Goal: Task Accomplishment & Management: Use online tool/utility

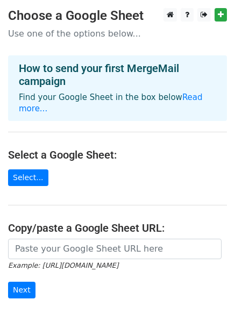
click at [194, 66] on h4 "How to send your first MergeMail campaign" at bounding box center [117, 75] width 197 height 26
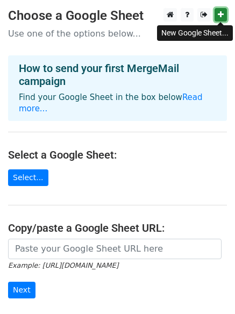
click at [218, 14] on icon at bounding box center [221, 15] width 6 height 8
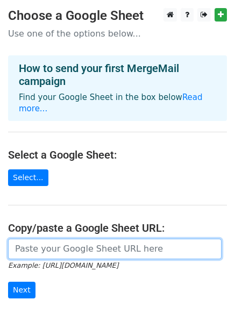
click at [86, 239] on input "url" at bounding box center [115, 249] width 214 height 20
paste input "https://docs.google.com/spreadsheets/d/1r4qIFE70_7MagU_2zW0IMA8x8-W5NS-VhAn-kFP…"
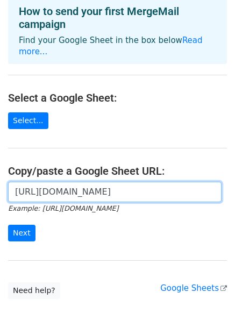
scroll to position [90, 0]
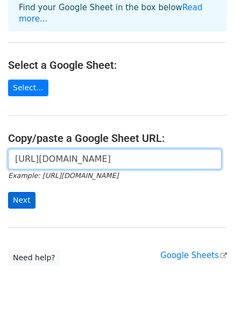
type input "https://docs.google.com/spreadsheets/d/1r4qIFE70_7MagU_2zW0IMA8x8-W5NS-VhAn-kFP…"
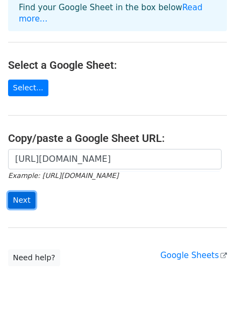
scroll to position [0, 0]
click at [16, 192] on input "Next" at bounding box center [21, 200] width 27 height 17
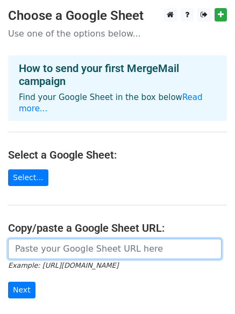
click at [39, 242] on input "url" at bounding box center [115, 249] width 214 height 20
paste input "[EMAIL_ADDRESS][DOMAIN_NAME] [EMAIL_ADDRESS][DOMAIN_NAME] [EMAIL_ADDRESS][DOMAI…"
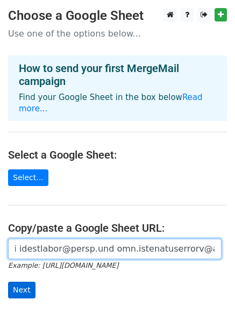
type input "[EMAIL_ADDRESS][DOMAIN_NAME] [EMAIL_ADDRESS][DOMAIN_NAME] [EMAIL_ADDRESS][DOMAI…"
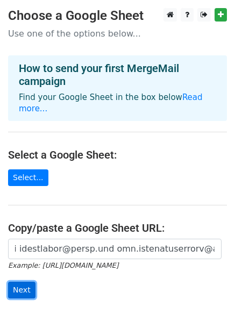
scroll to position [0, 0]
click at [24, 282] on input "Next" at bounding box center [21, 290] width 27 height 17
click at [18, 282] on input "Next" at bounding box center [21, 290] width 27 height 17
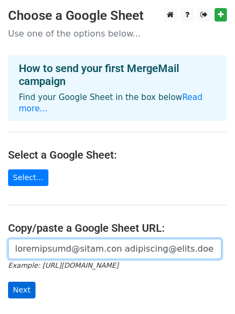
scroll to position [0, 10656]
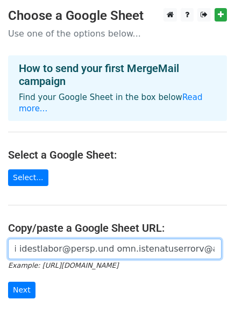
click at [81, 239] on input "url" at bounding box center [115, 249] width 214 height 20
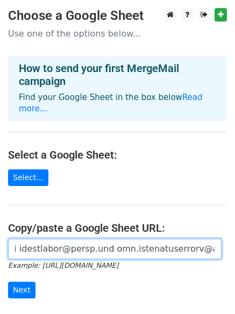
click at [81, 239] on input "url" at bounding box center [115, 249] width 214 height 20
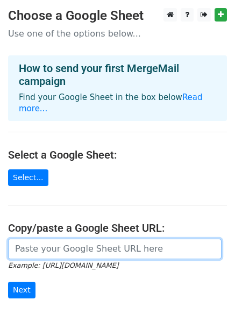
scroll to position [0, 0]
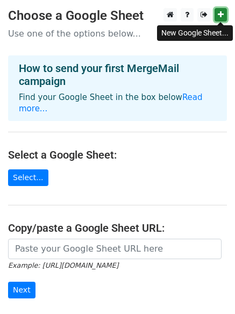
click at [220, 16] on icon at bounding box center [221, 15] width 6 height 8
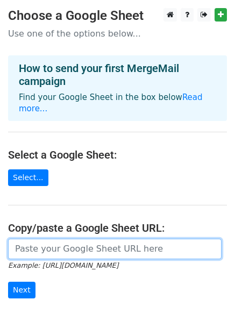
click at [52, 239] on input "url" at bounding box center [115, 249] width 214 height 20
paste input "[URL][DOMAIN_NAME]"
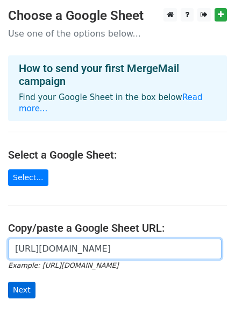
type input "[URL][DOMAIN_NAME]"
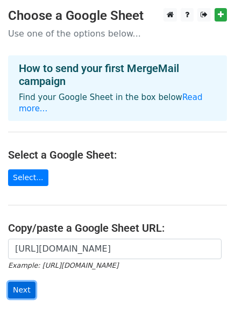
scroll to position [0, 0]
click at [16, 282] on input "Next" at bounding box center [21, 290] width 27 height 17
